Goal: Find specific page/section: Find specific page/section

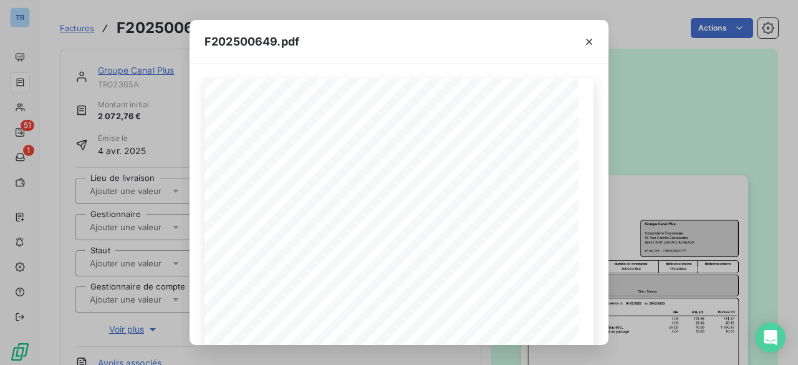
scroll to position [187, 0]
click at [591, 44] on icon "button" at bounding box center [589, 42] width 6 height 6
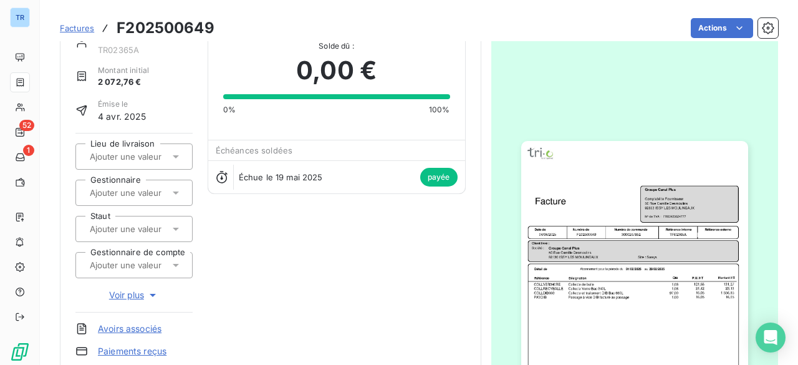
scroll to position [62, 0]
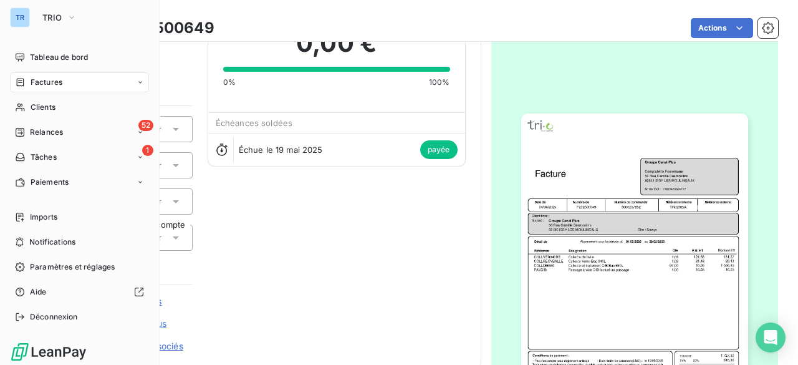
click at [24, 14] on div "TR" at bounding box center [20, 17] width 20 height 20
click at [57, 22] on span "TRIO" at bounding box center [51, 17] width 19 height 10
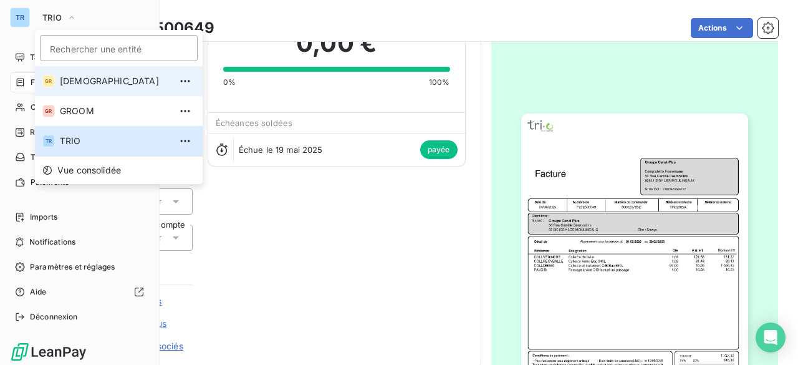
click at [92, 79] on span "[DEMOGRAPHIC_DATA]" at bounding box center [115, 81] width 110 height 12
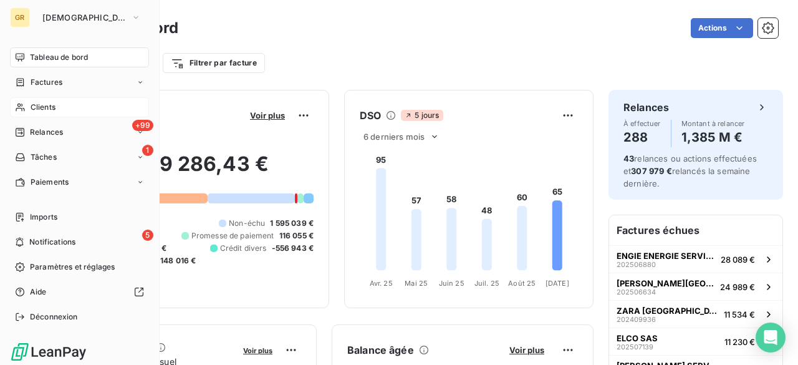
click at [90, 109] on div "Clients" at bounding box center [79, 107] width 139 height 20
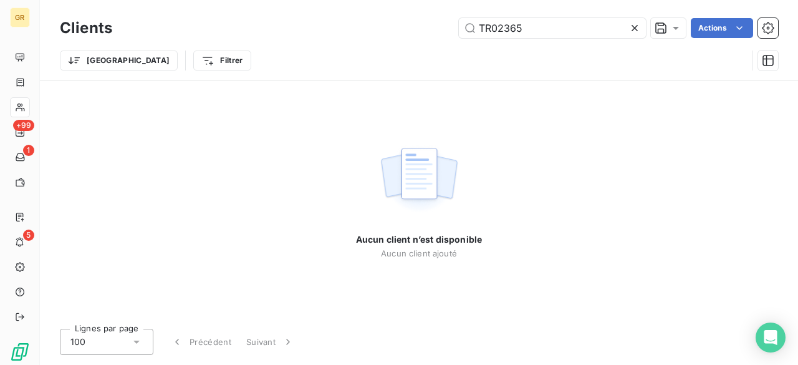
click at [630, 28] on icon at bounding box center [635, 28] width 12 height 12
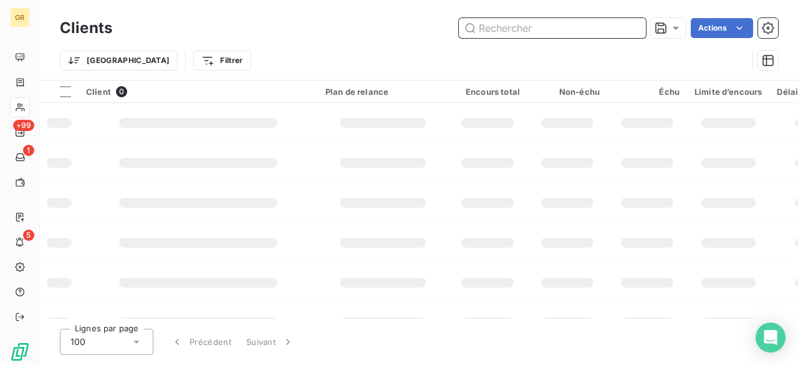
click at [563, 28] on input "text" at bounding box center [552, 28] width 187 height 20
paste input "GW03084"
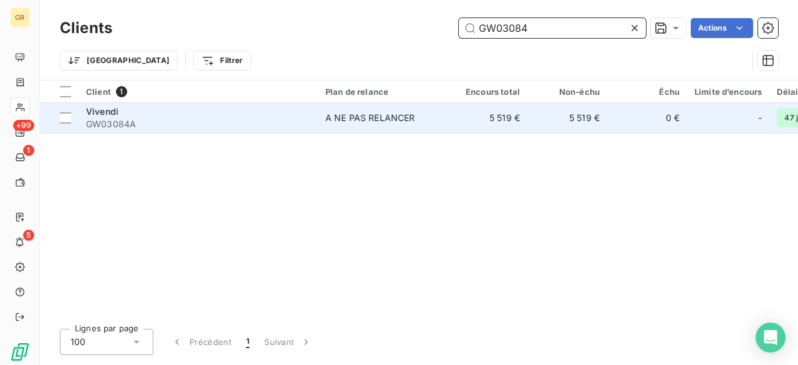
type input "GW03084"
click at [137, 118] on span "GW03084A" at bounding box center [198, 124] width 224 height 12
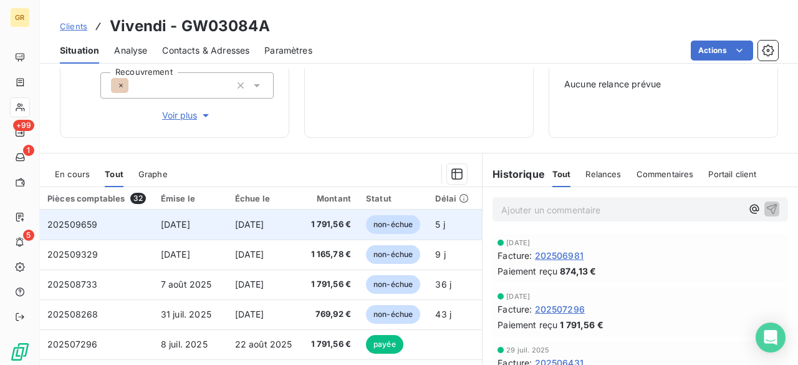
click at [294, 233] on td "[DATE]" at bounding box center [265, 225] width 74 height 30
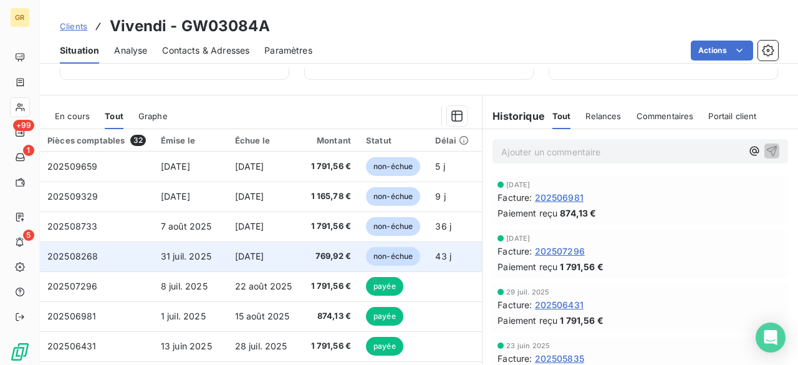
scroll to position [249, 0]
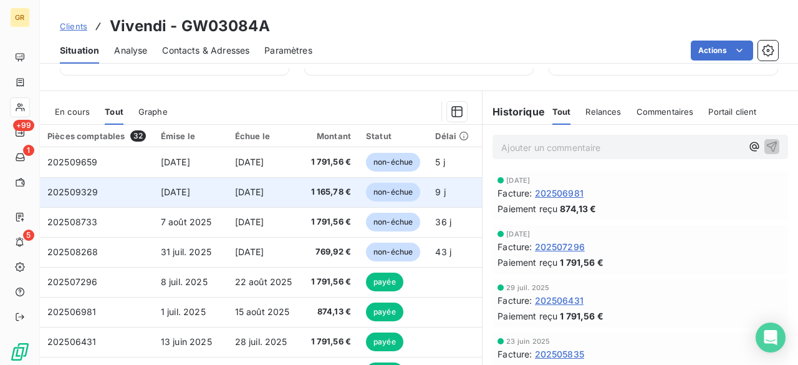
click at [271, 200] on td "[DATE]" at bounding box center [265, 192] width 74 height 30
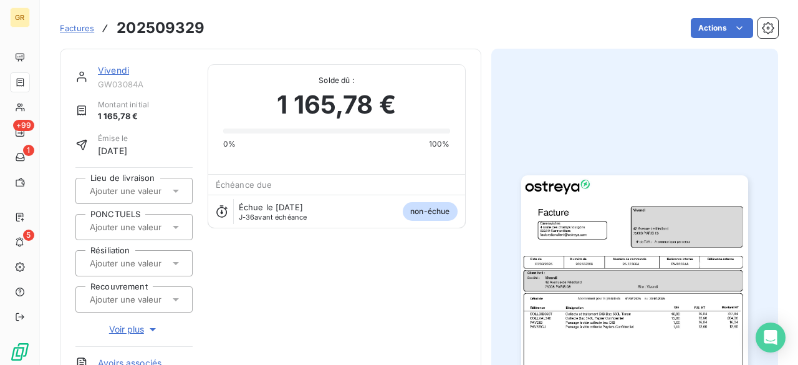
click at [564, 216] on img "button" at bounding box center [634, 335] width 227 height 320
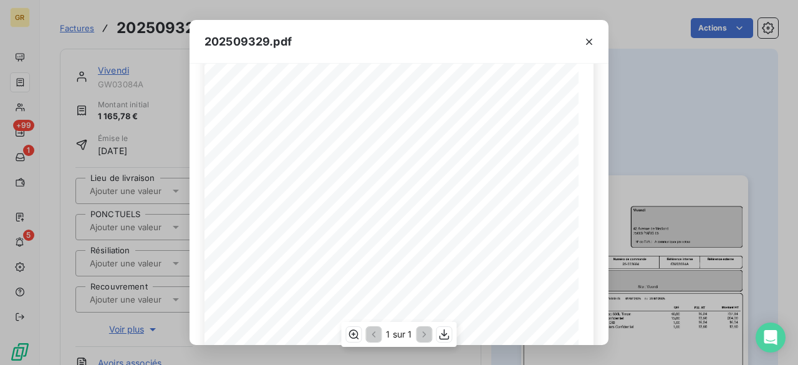
scroll to position [125, 0]
click at [595, 38] on icon "button" at bounding box center [589, 42] width 12 height 12
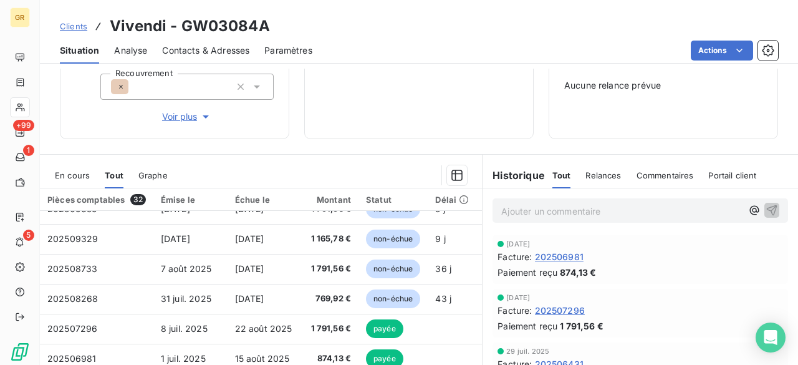
scroll to position [20, 0]
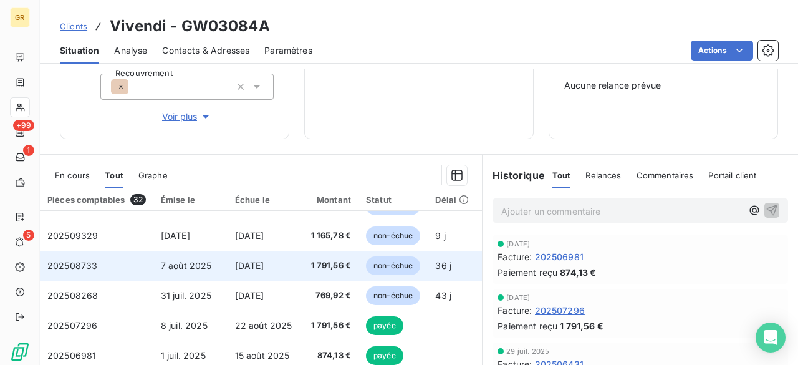
click at [264, 264] on span "[DATE]" at bounding box center [249, 265] width 29 height 11
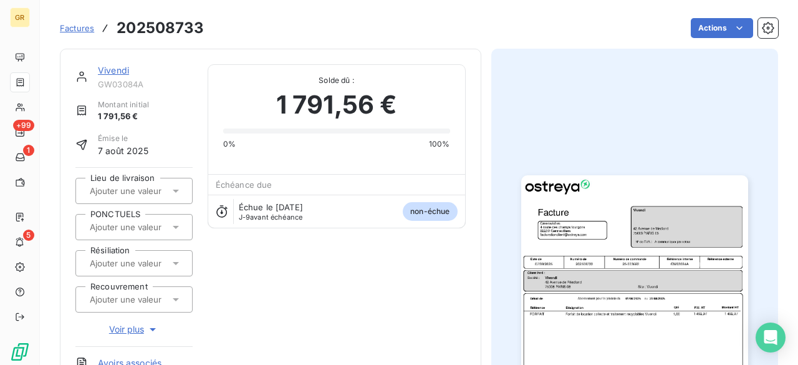
click at [530, 241] on img "button" at bounding box center [634, 335] width 227 height 320
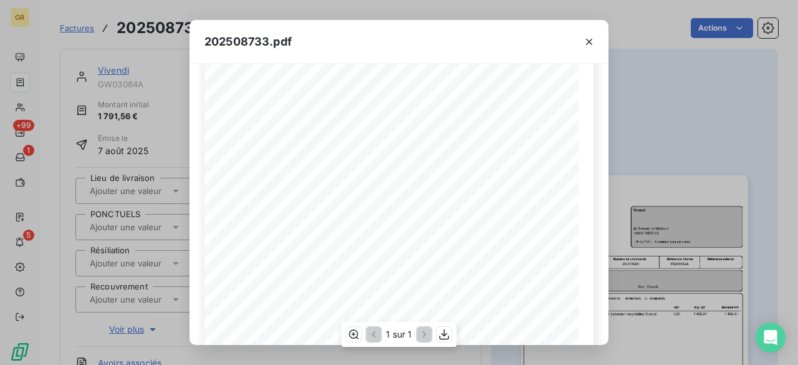
scroll to position [142, 0]
click at [586, 44] on icon "button" at bounding box center [589, 42] width 6 height 6
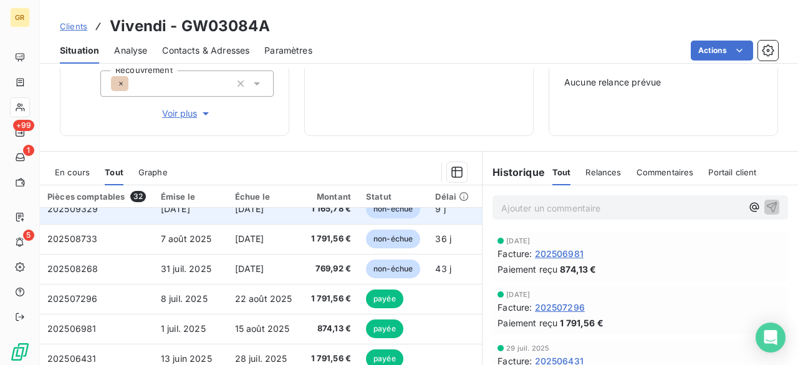
scroll to position [46, 0]
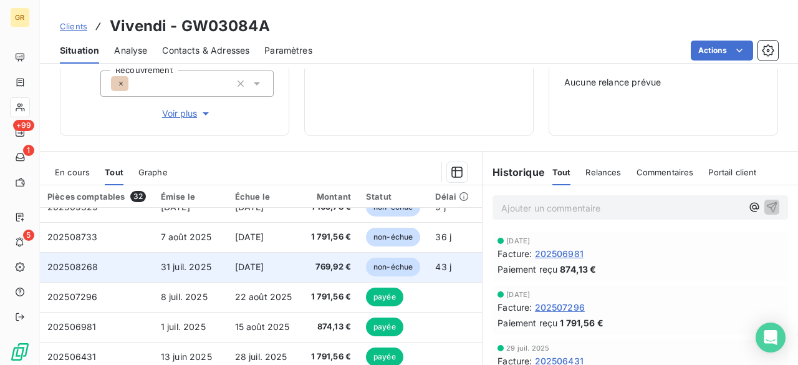
click at [195, 265] on span "31 juil. 2025" at bounding box center [186, 266] width 51 height 11
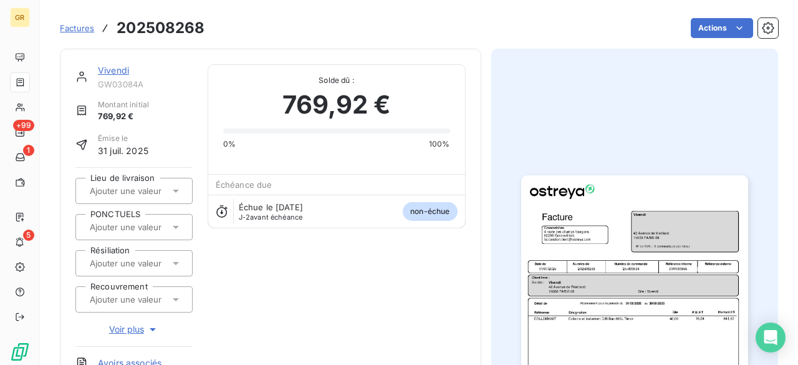
click at [639, 227] on img "button" at bounding box center [634, 335] width 227 height 320
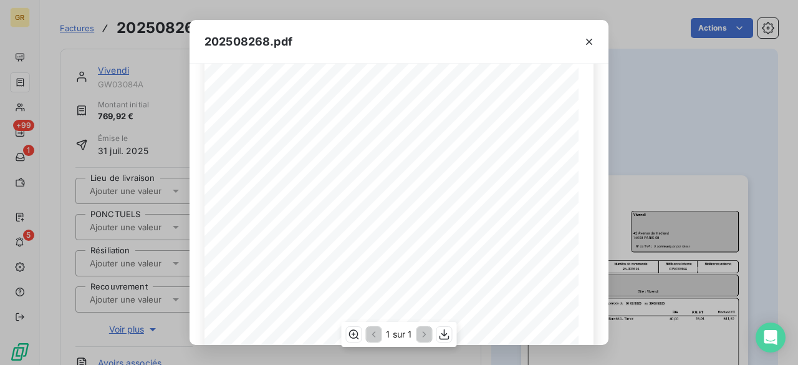
scroll to position [69, 0]
click at [589, 47] on icon "button" at bounding box center [589, 42] width 12 height 12
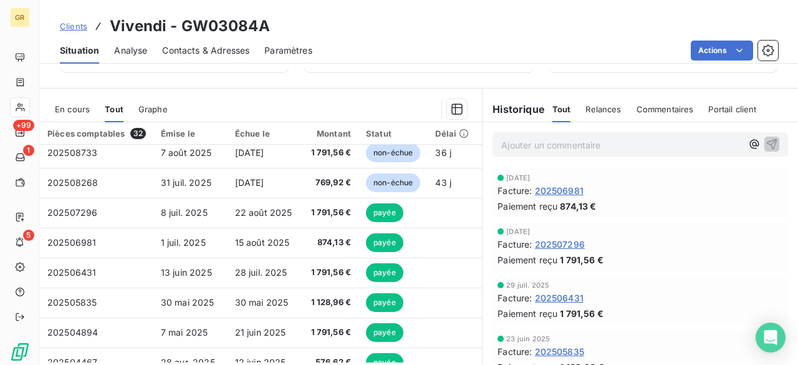
scroll to position [46, 0]
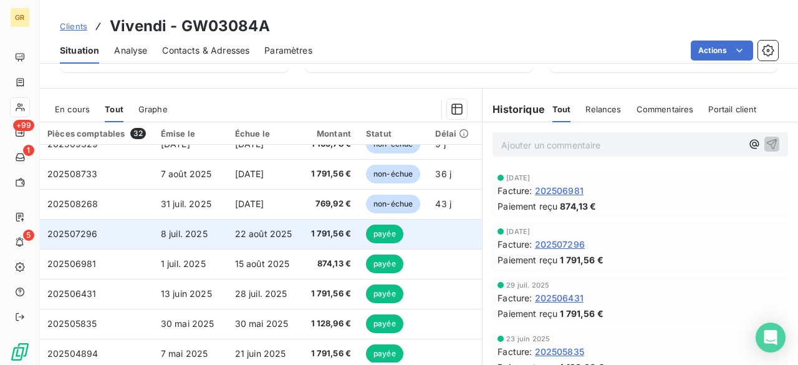
click at [255, 239] on td "22 août 2025" at bounding box center [265, 234] width 74 height 30
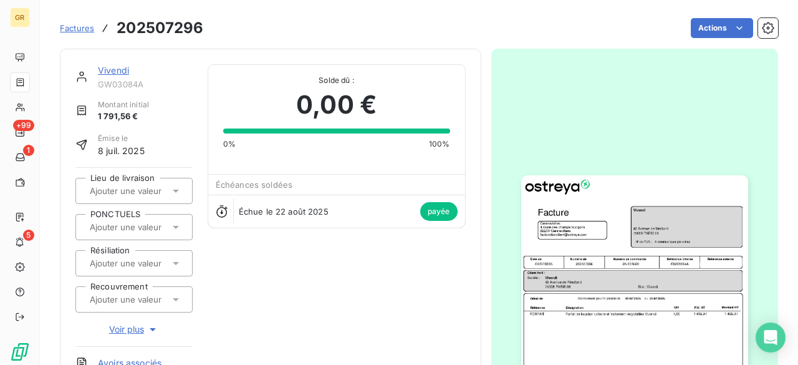
click at [556, 243] on img "button" at bounding box center [634, 335] width 227 height 320
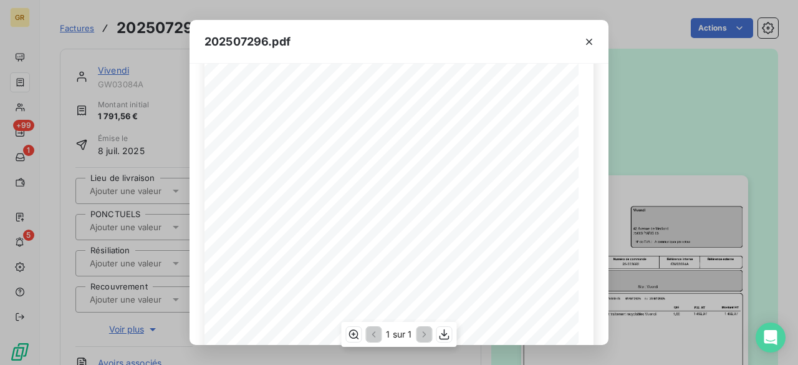
scroll to position [74, 0]
click at [590, 40] on icon "button" at bounding box center [589, 42] width 12 height 12
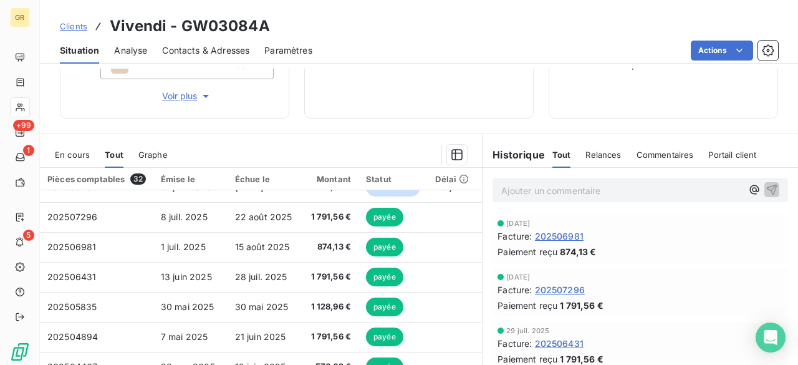
scroll to position [110, 0]
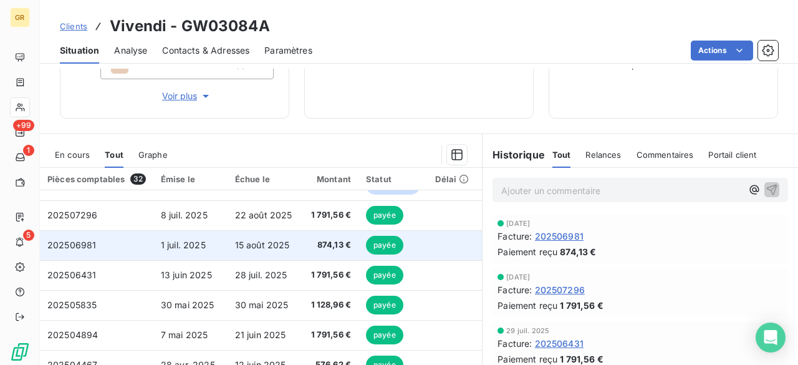
click at [313, 247] on span "874,13 €" at bounding box center [330, 245] width 42 height 12
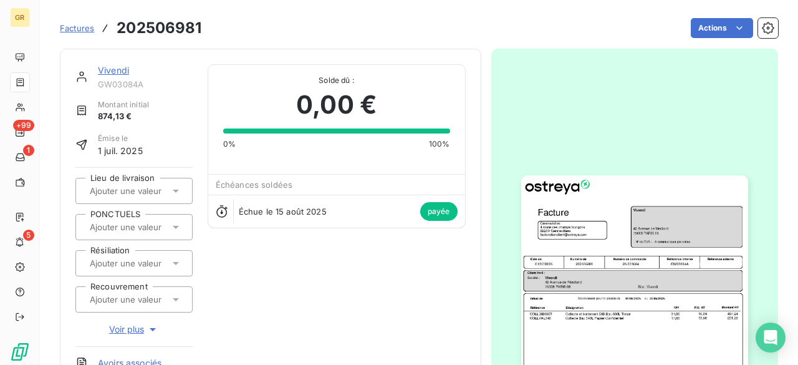
click at [544, 243] on img "button" at bounding box center [634, 335] width 227 height 320
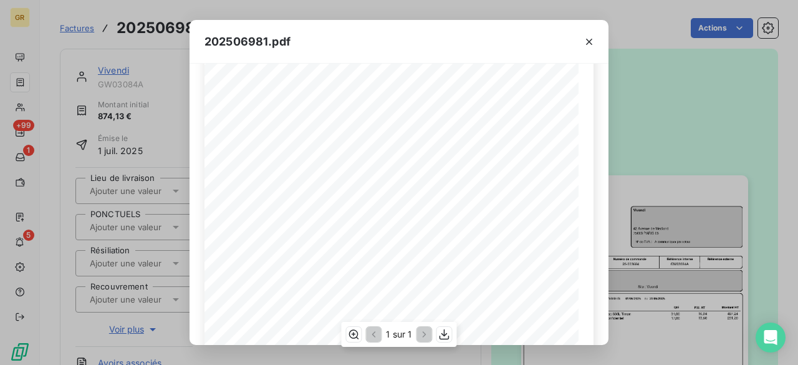
scroll to position [123, 0]
click at [588, 43] on icon "button" at bounding box center [589, 42] width 12 height 12
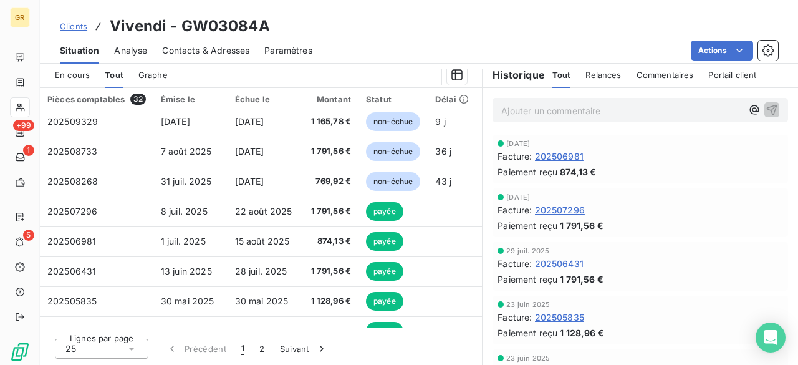
scroll to position [34, 0]
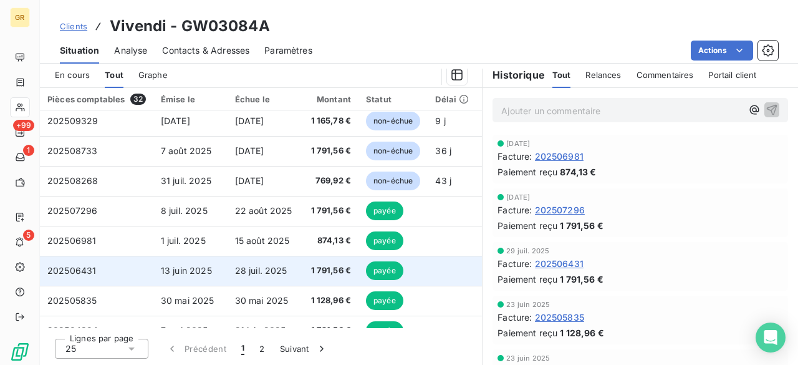
click at [310, 279] on td "1 791,56 €" at bounding box center [330, 271] width 57 height 30
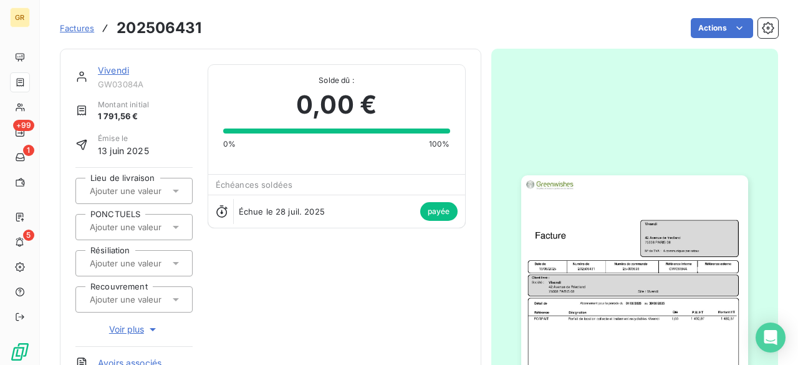
click at [617, 178] on img "button" at bounding box center [634, 335] width 227 height 320
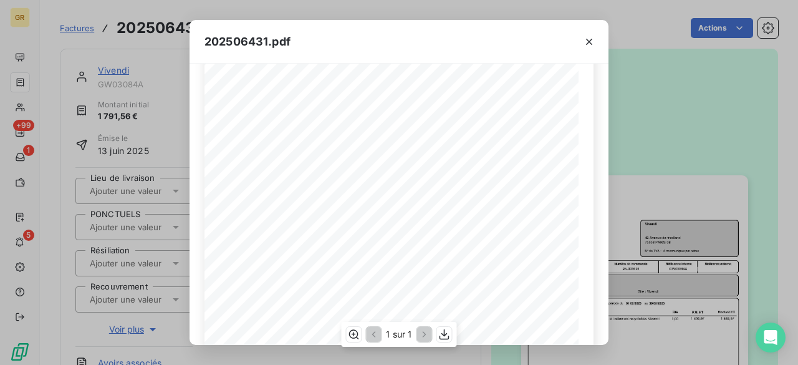
scroll to position [111, 0]
click at [587, 41] on icon "button" at bounding box center [589, 42] width 12 height 12
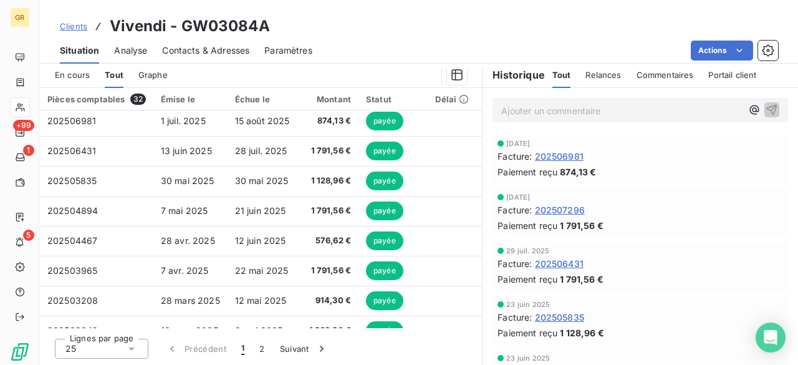
scroll to position [161, 0]
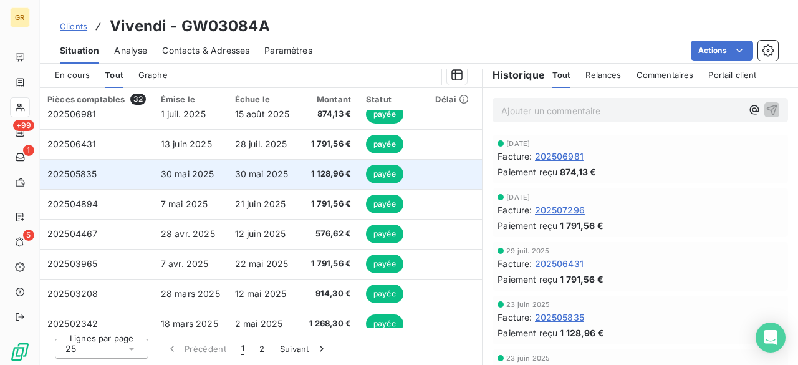
click at [296, 173] on td "30 mai 2025" at bounding box center [265, 174] width 74 height 30
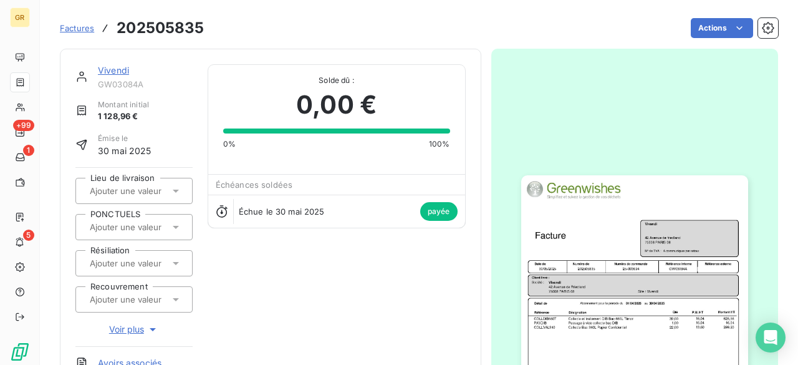
click at [554, 239] on img "button" at bounding box center [634, 335] width 227 height 320
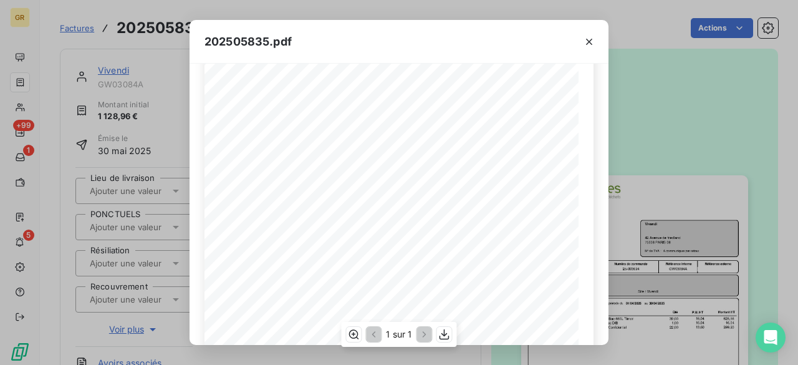
scroll to position [206, 0]
click at [590, 37] on icon "button" at bounding box center [589, 42] width 12 height 12
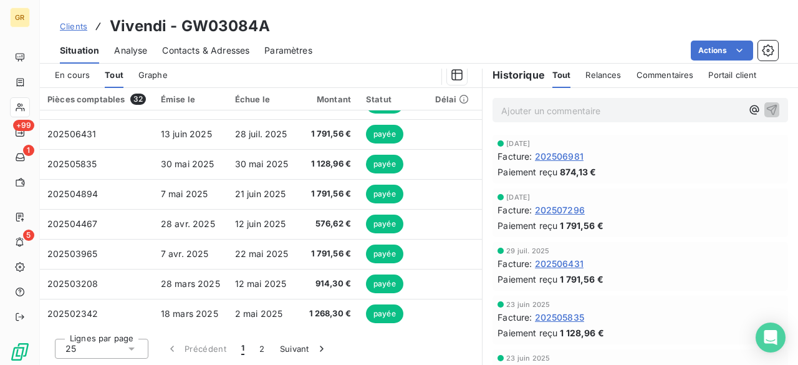
scroll to position [186, 0]
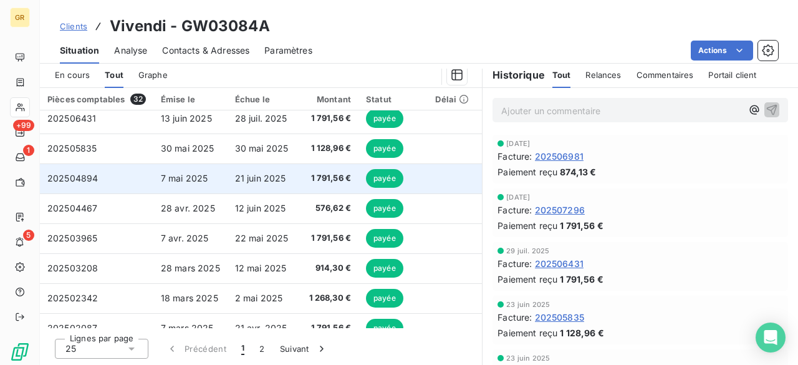
click at [298, 181] on td "21 juin 2025" at bounding box center [265, 178] width 74 height 30
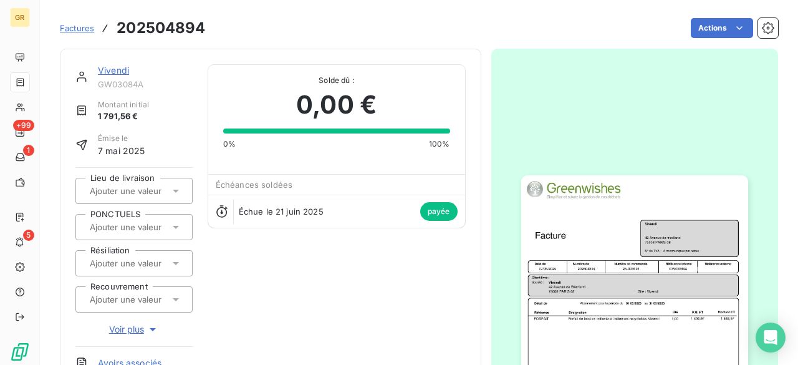
click at [637, 215] on img "button" at bounding box center [634, 335] width 227 height 320
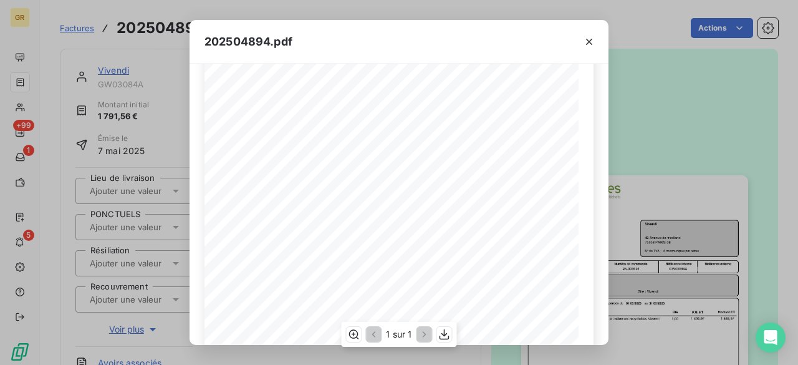
scroll to position [142, 0]
click at [590, 41] on icon "button" at bounding box center [589, 42] width 6 height 6
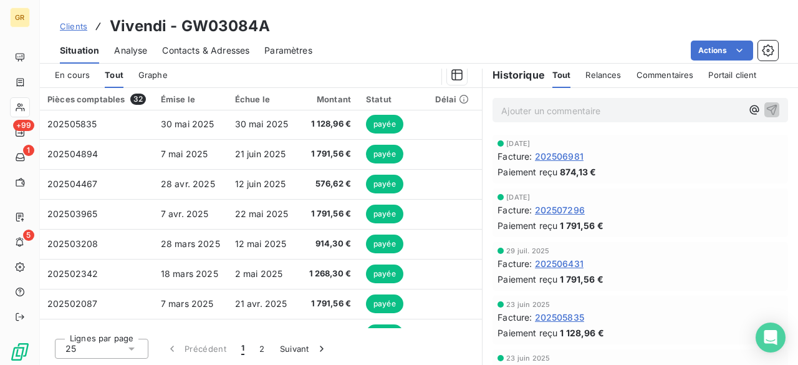
scroll to position [218, 0]
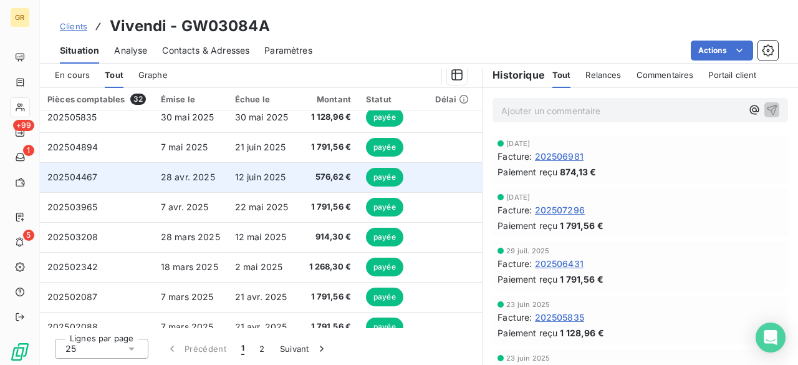
click at [311, 183] on td "576,62 €" at bounding box center [330, 177] width 57 height 30
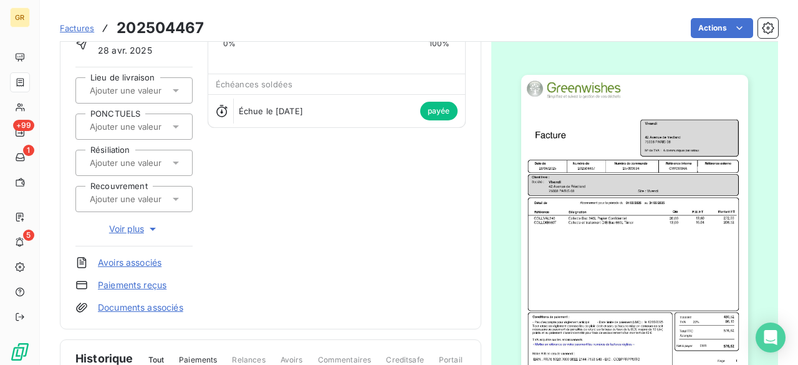
scroll to position [102, 0]
click at [636, 233] on img "button" at bounding box center [634, 234] width 227 height 320
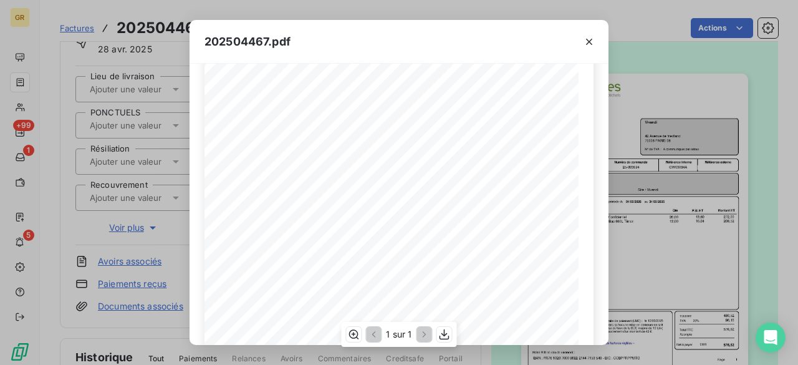
scroll to position [153, 0]
click at [590, 48] on button "button" at bounding box center [589, 42] width 20 height 20
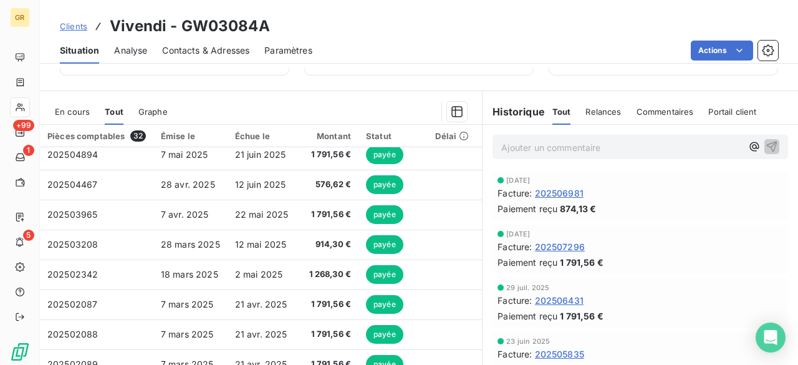
scroll to position [248, 0]
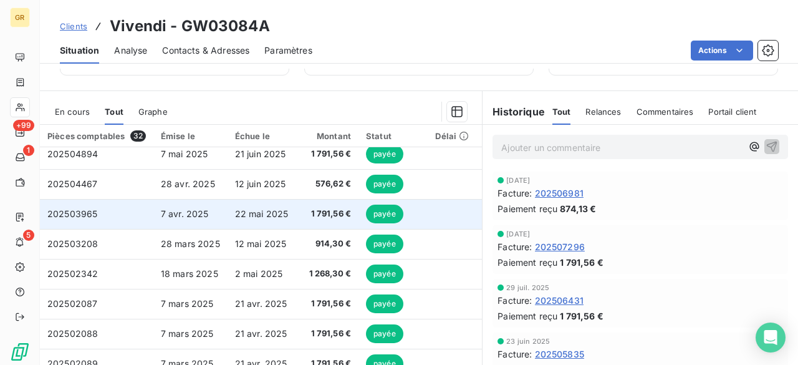
click at [237, 221] on td "22 mai 2025" at bounding box center [265, 214] width 74 height 30
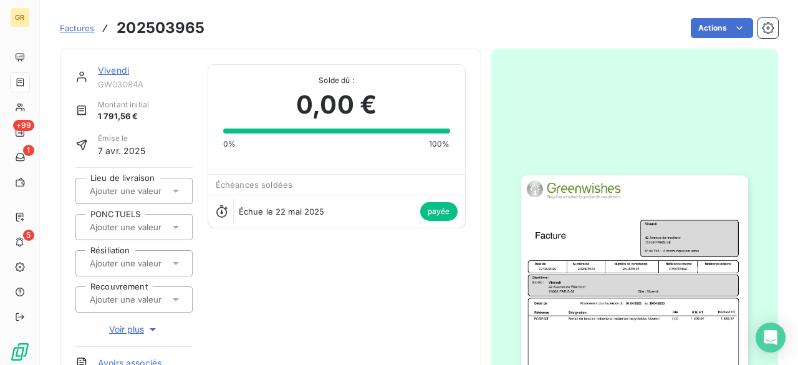
click at [604, 244] on img "button" at bounding box center [634, 335] width 227 height 320
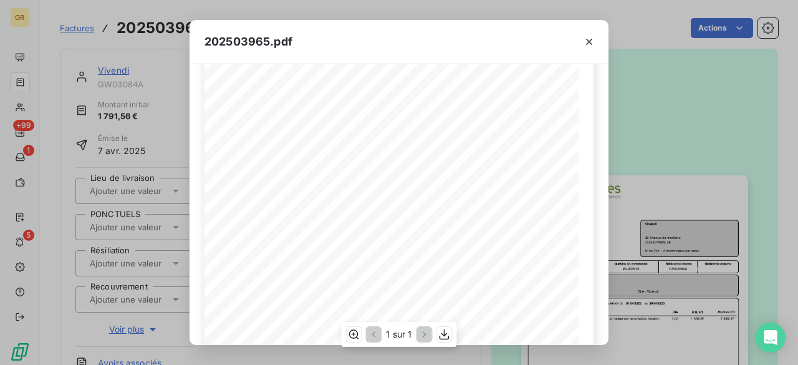
scroll to position [133, 0]
click at [587, 46] on icon "button" at bounding box center [589, 42] width 12 height 12
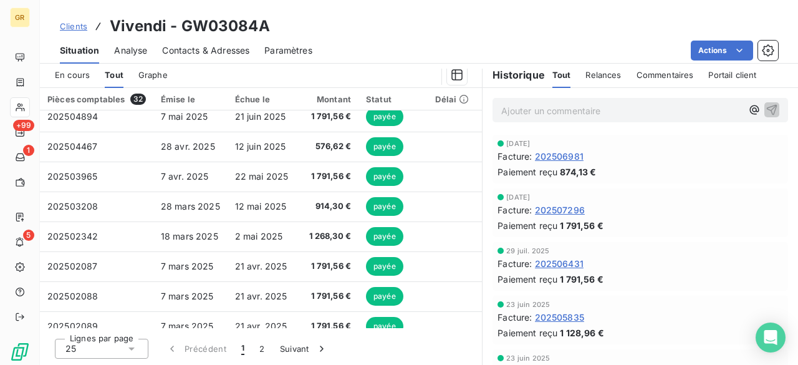
scroll to position [244, 0]
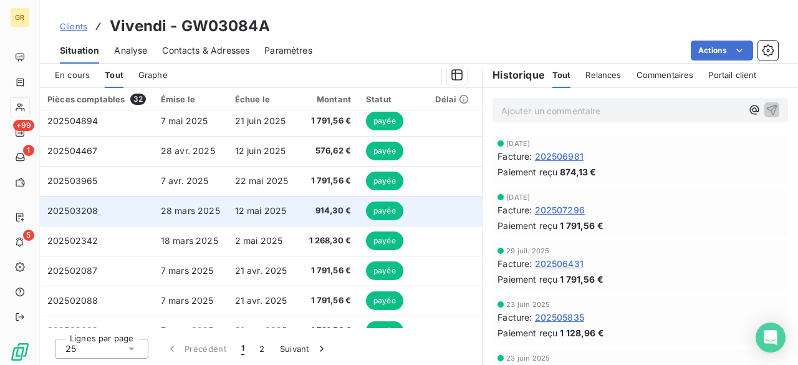
click at [302, 206] on td "914,30 €" at bounding box center [330, 211] width 57 height 30
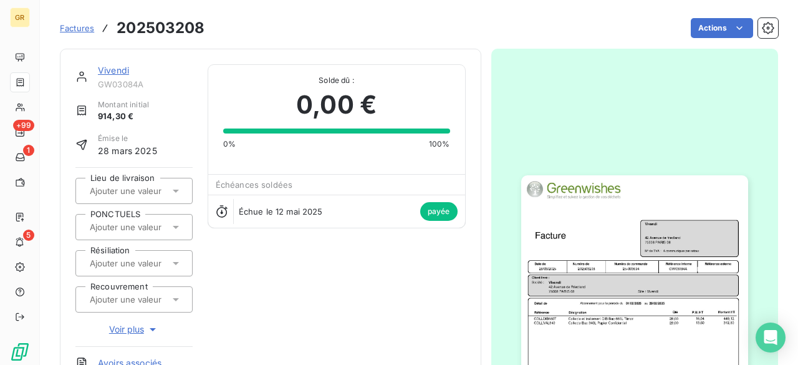
click at [584, 211] on img "button" at bounding box center [634, 335] width 227 height 320
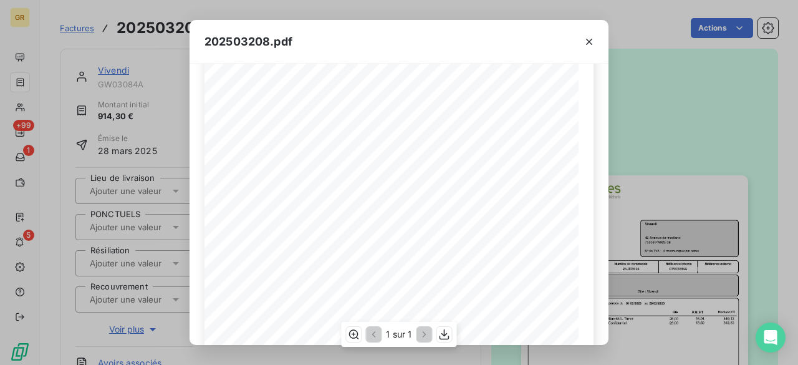
scroll to position [125, 0]
click at [584, 41] on icon "button" at bounding box center [589, 42] width 12 height 12
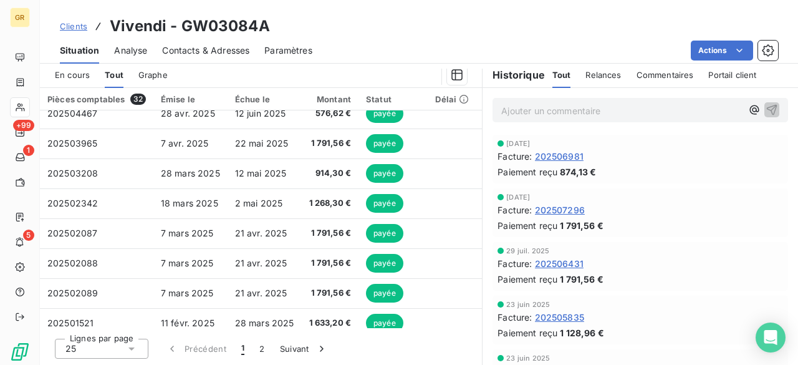
scroll to position [282, 0]
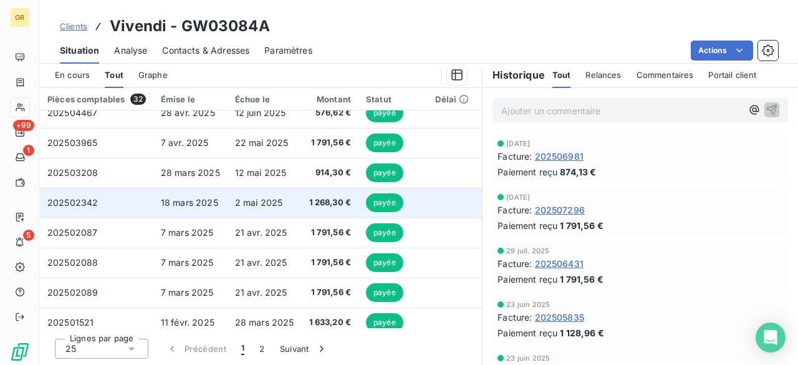
click at [254, 210] on td "2 mai 2025" at bounding box center [265, 203] width 74 height 30
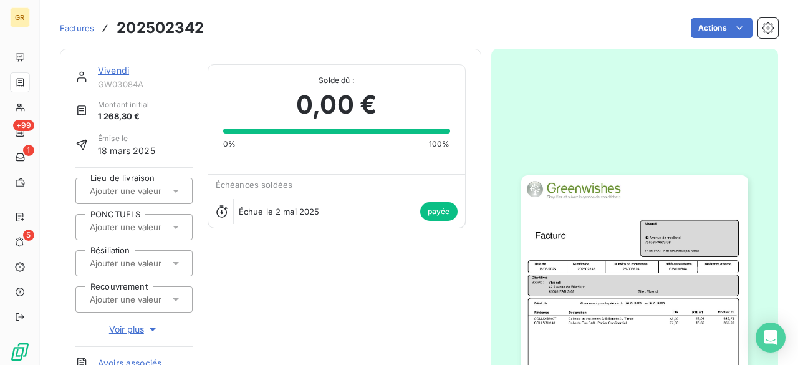
click at [545, 251] on img "button" at bounding box center [634, 335] width 227 height 320
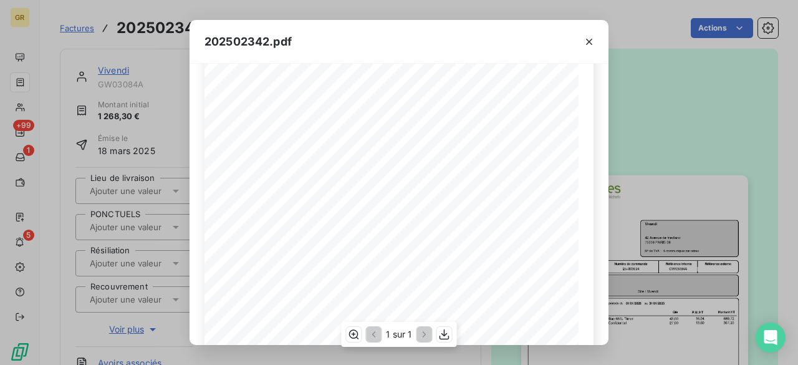
scroll to position [206, 0]
click at [587, 47] on icon "button" at bounding box center [589, 42] width 12 height 12
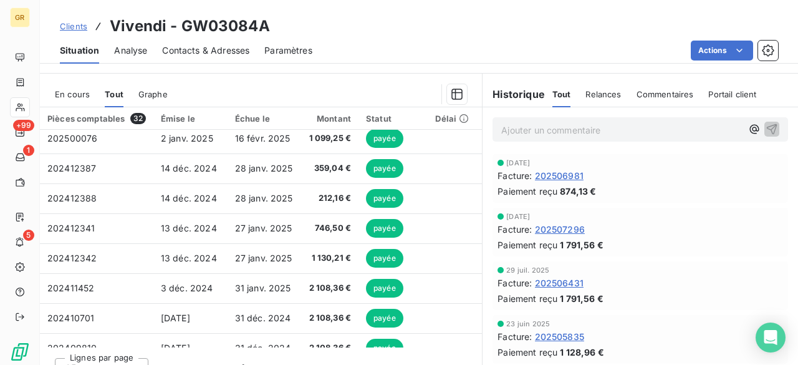
scroll to position [535, 0]
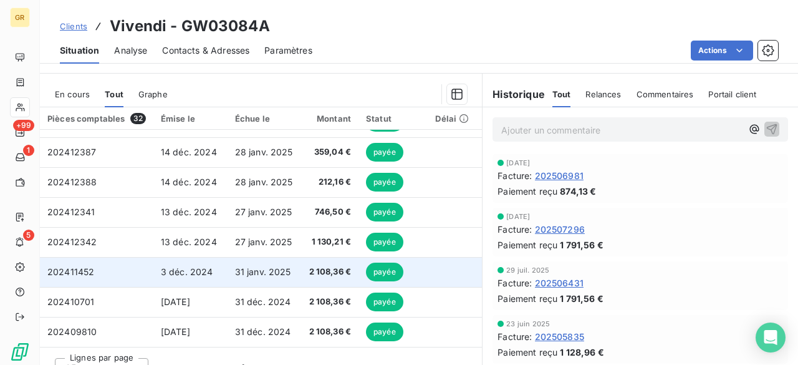
click at [281, 266] on span "31 janv. 2025" at bounding box center [263, 271] width 56 height 11
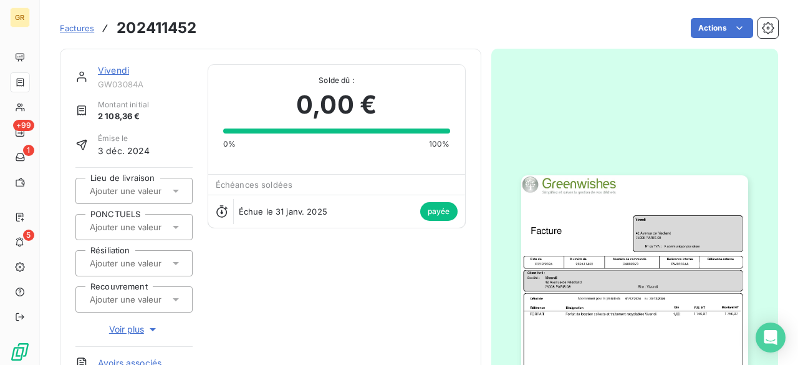
click at [630, 223] on img "button" at bounding box center [634, 335] width 227 height 320
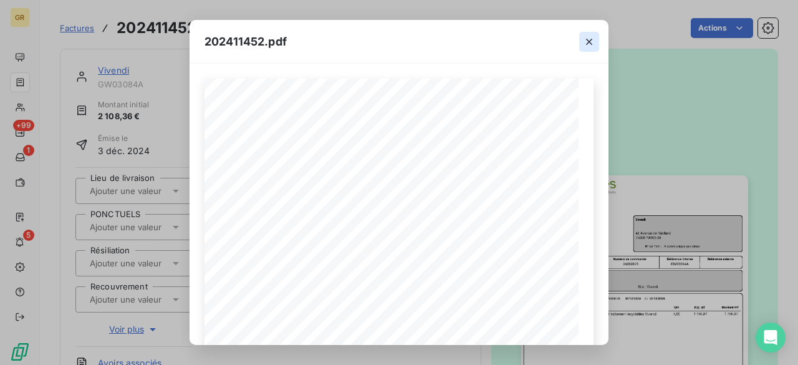
click at [587, 36] on icon "button" at bounding box center [589, 42] width 12 height 12
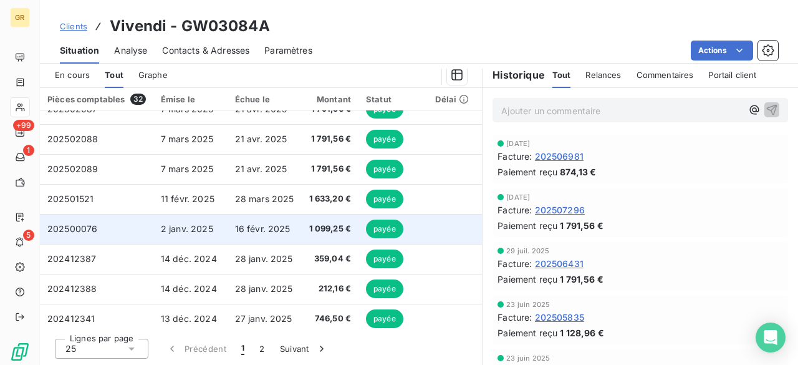
scroll to position [397, 0]
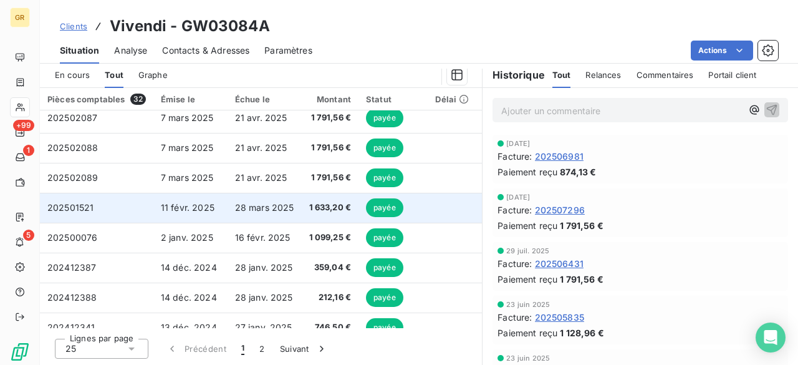
click at [279, 219] on td "28 mars 2025" at bounding box center [265, 208] width 74 height 30
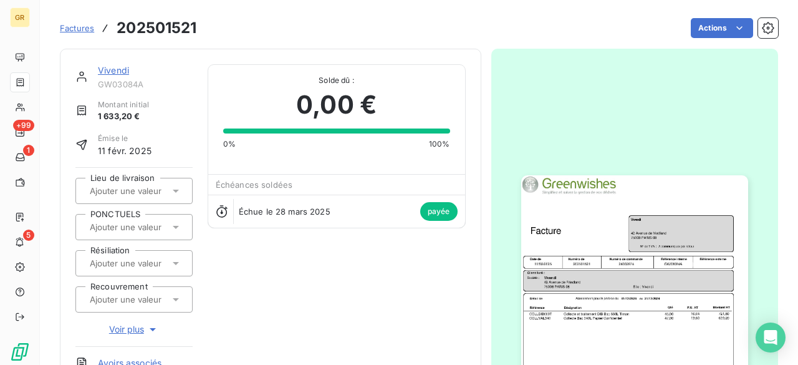
click at [612, 209] on img "button" at bounding box center [634, 335] width 227 height 320
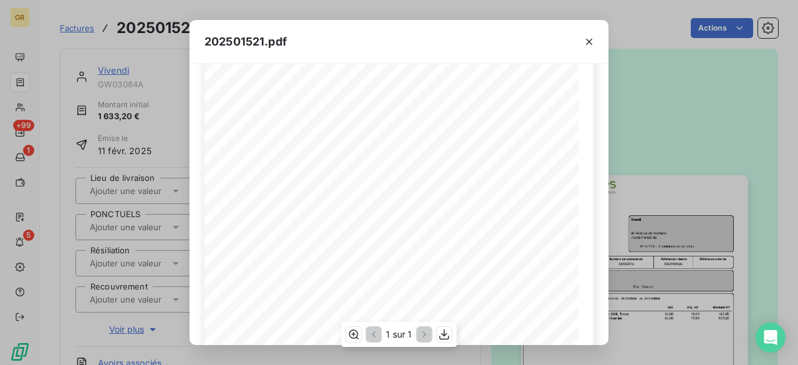
scroll to position [246, 0]
click at [587, 47] on icon "button" at bounding box center [589, 42] width 12 height 12
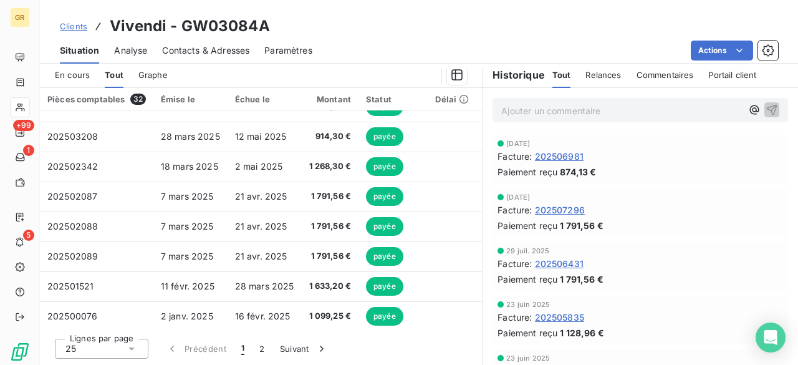
scroll to position [318, 0]
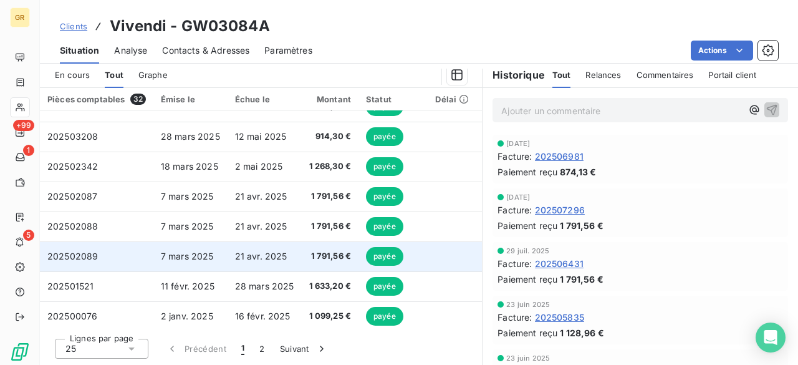
click at [302, 251] on td "1 791,56 €" at bounding box center [330, 256] width 57 height 30
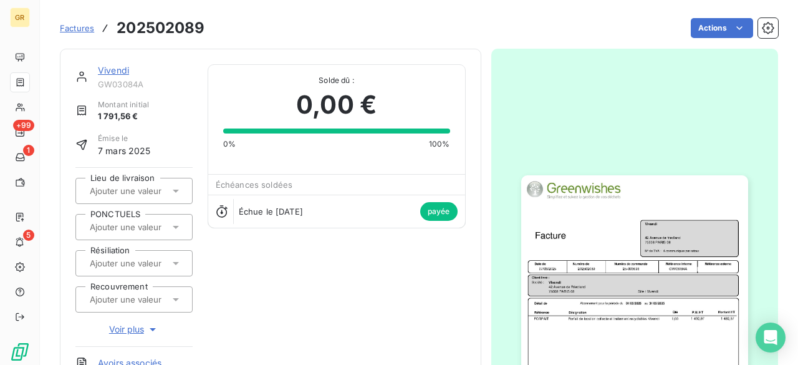
click at [579, 235] on img "button" at bounding box center [634, 335] width 227 height 320
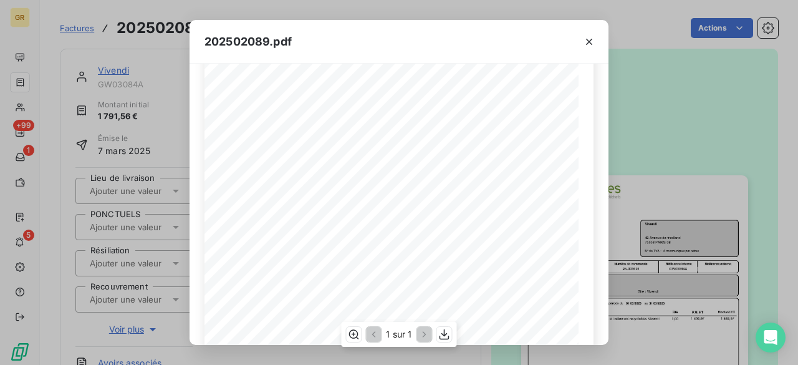
scroll to position [86, 0]
click at [589, 34] on button "button" at bounding box center [589, 42] width 20 height 20
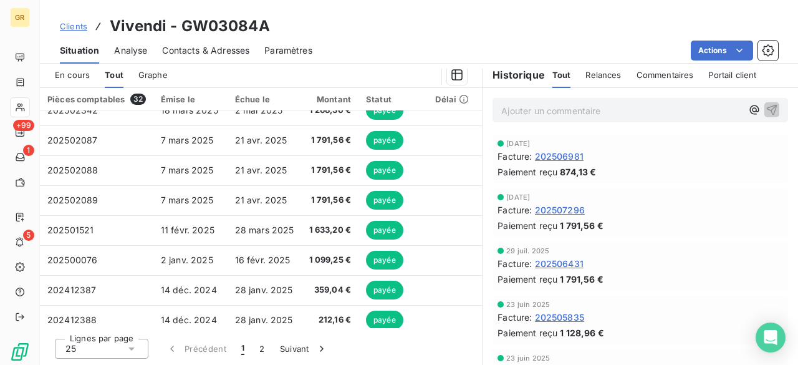
scroll to position [375, 0]
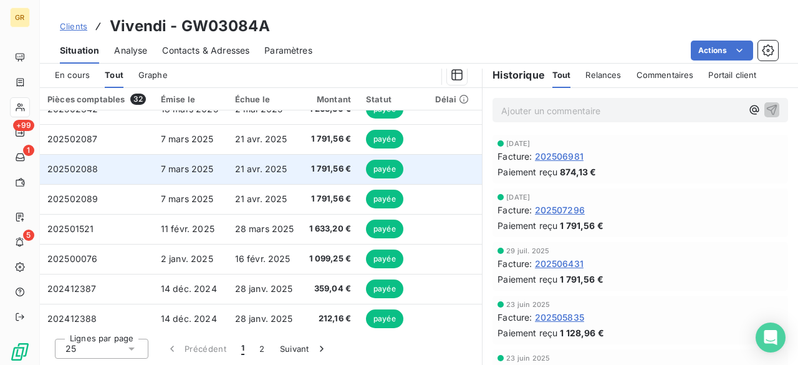
click at [287, 167] on td "21 avr. 2025" at bounding box center [265, 169] width 74 height 30
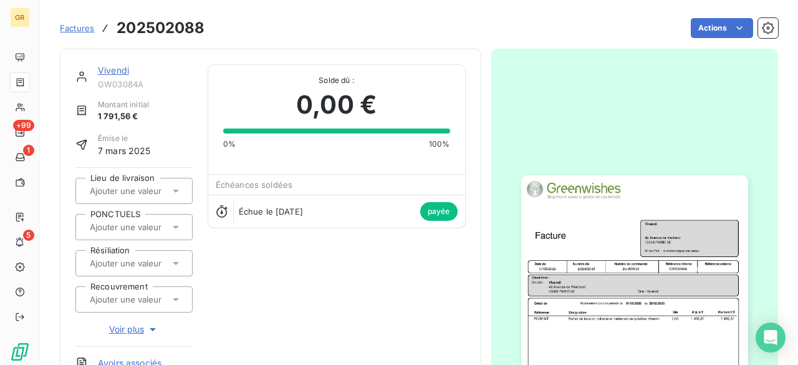
click at [625, 225] on img "button" at bounding box center [634, 335] width 227 height 320
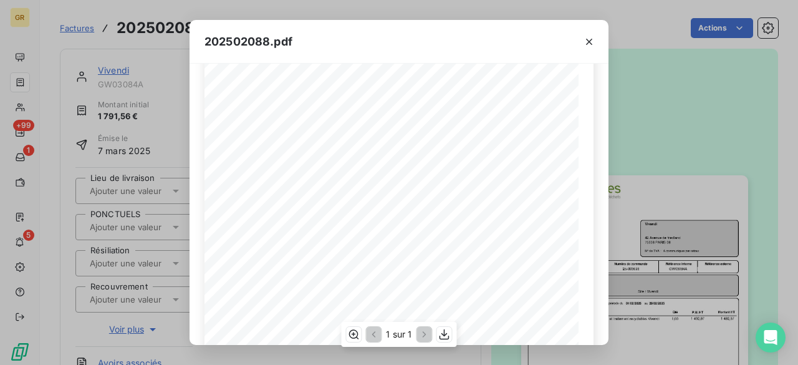
scroll to position [105, 0]
click at [590, 44] on icon "button" at bounding box center [589, 42] width 12 height 12
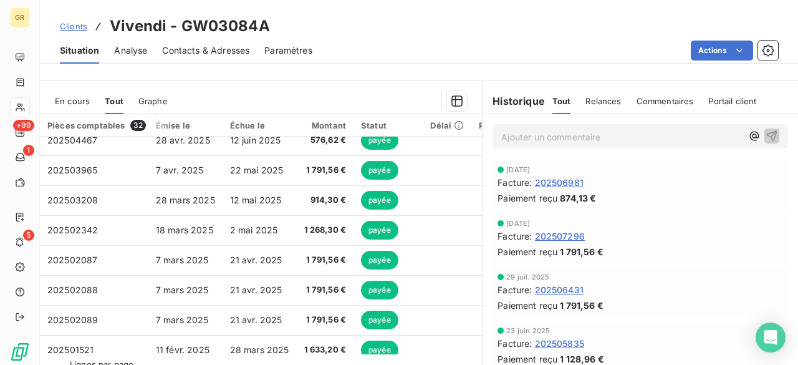
scroll to position [278, 5]
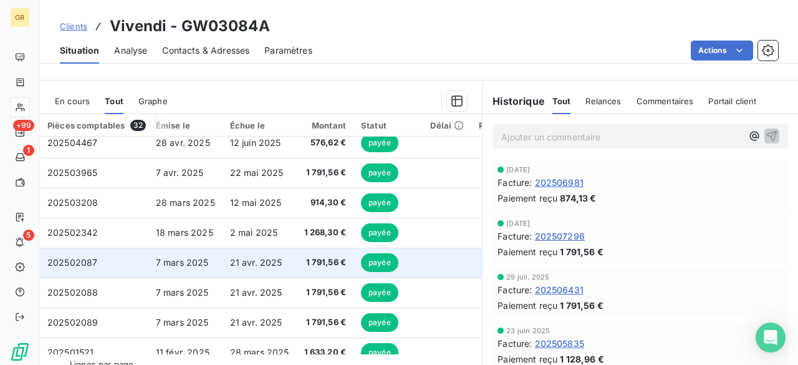
click at [299, 257] on td "1 791,56 €" at bounding box center [325, 263] width 57 height 30
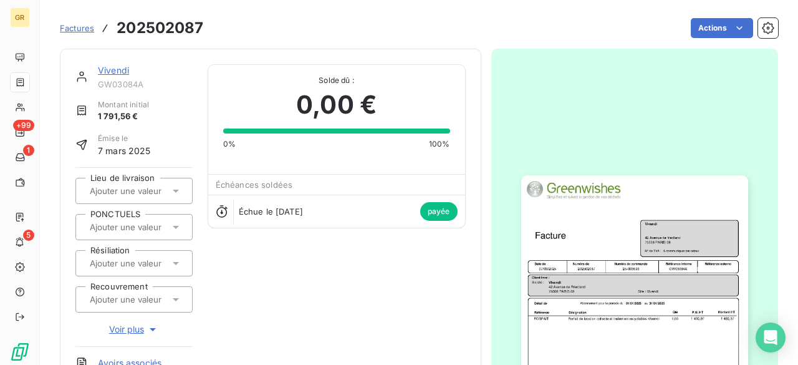
click at [709, 203] on img "button" at bounding box center [634, 335] width 227 height 320
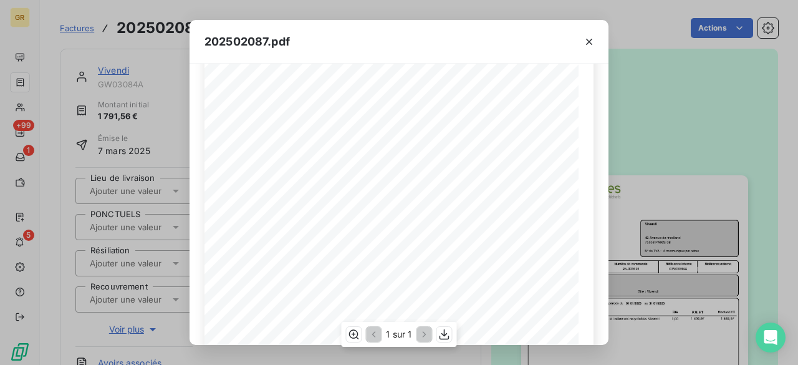
scroll to position [115, 0]
click at [584, 47] on icon "button" at bounding box center [589, 42] width 12 height 12
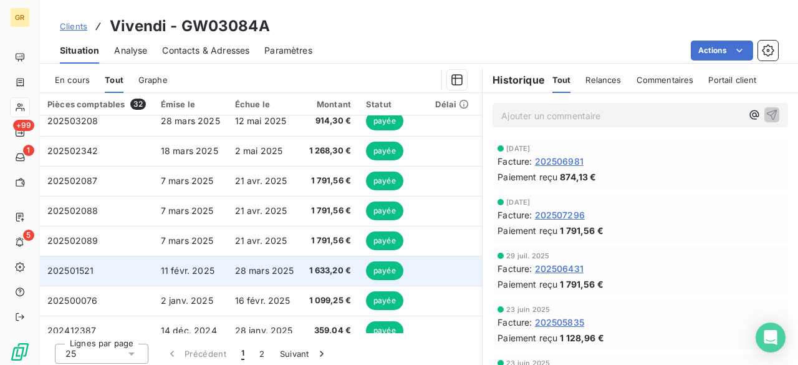
scroll to position [350, 0]
